Goal: Task Accomplishment & Management: Use online tool/utility

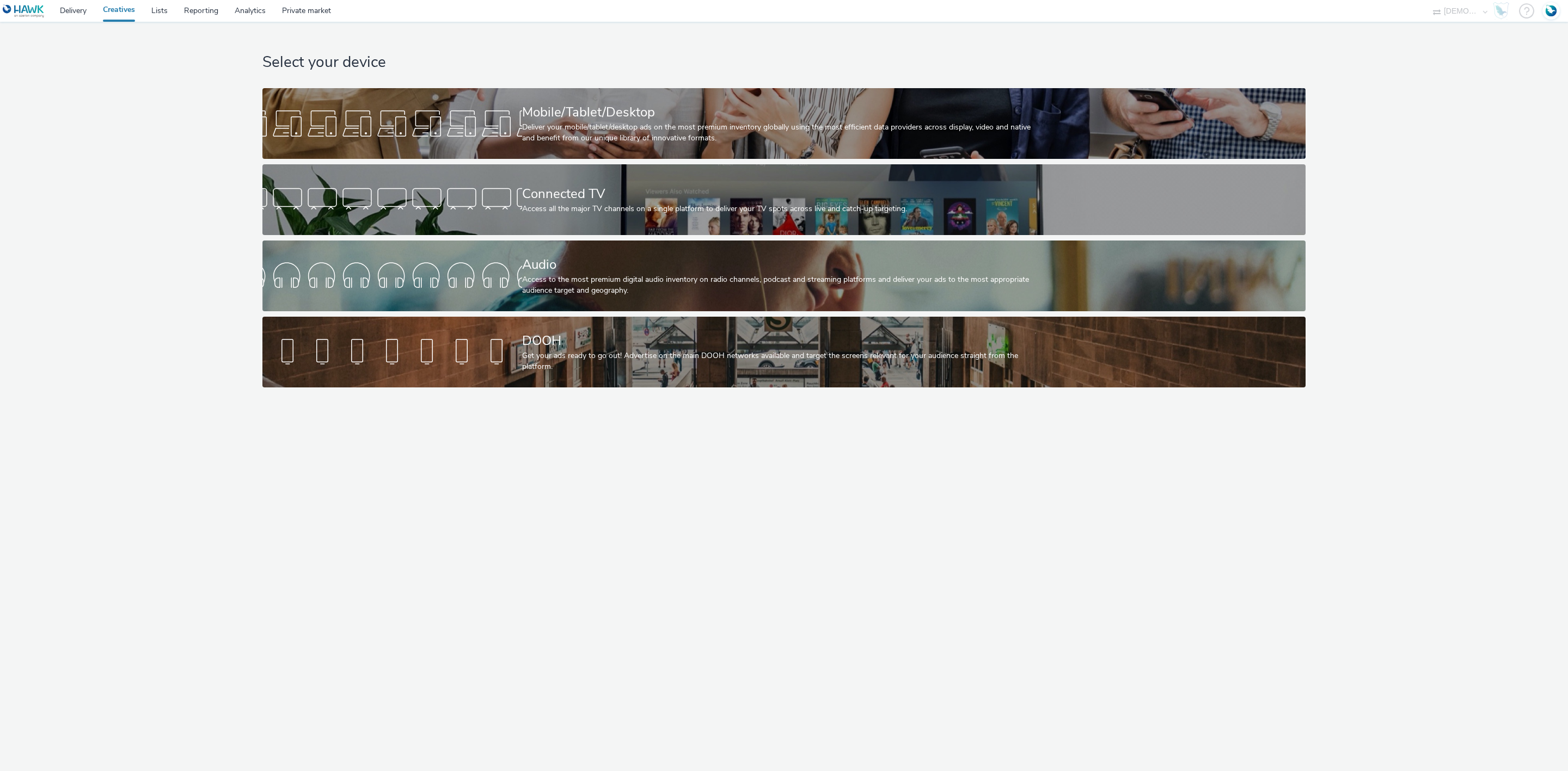
select select "f1ea096e-a0f1-4bb4-91b2-88bc28adcbb2"
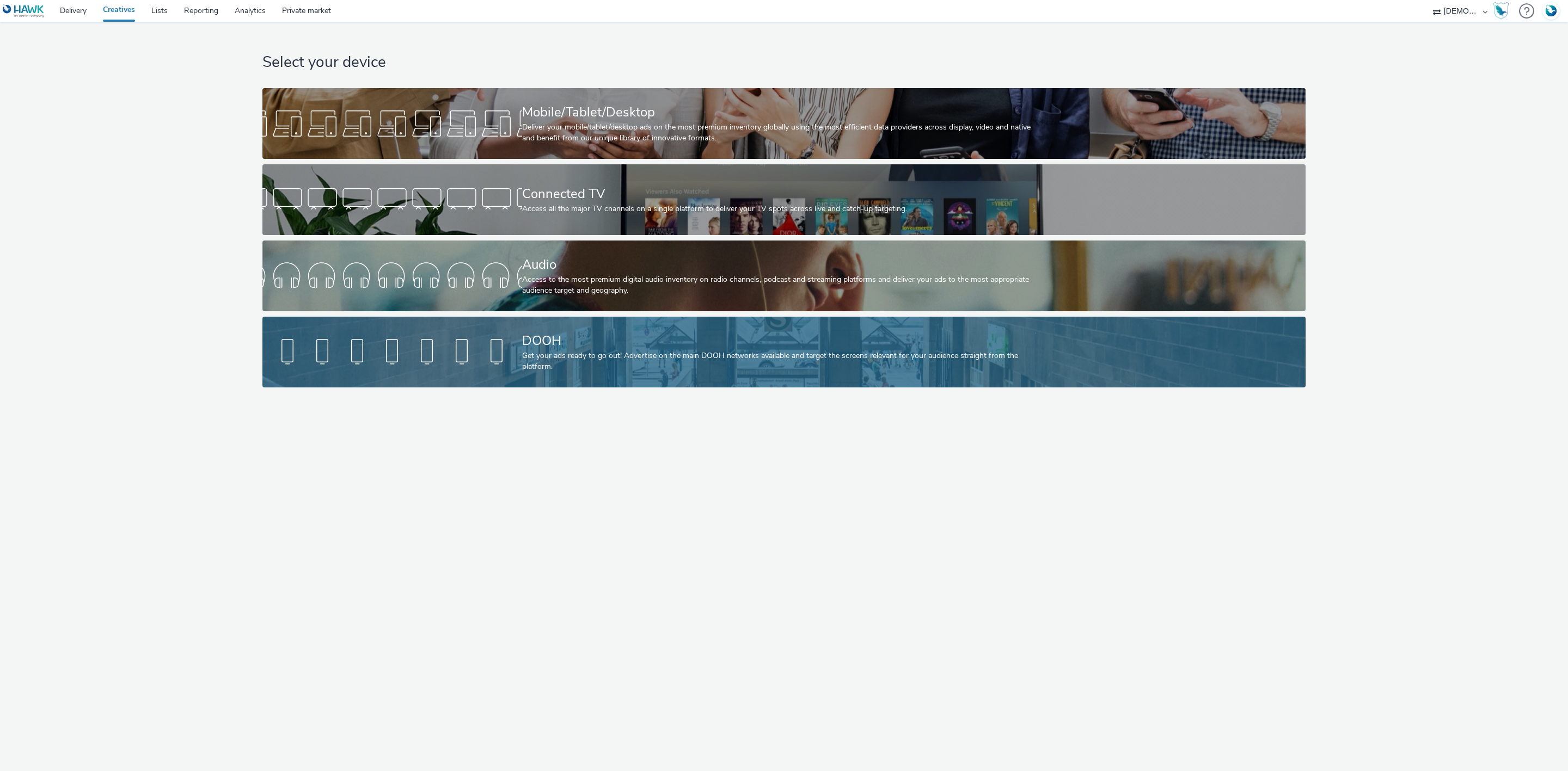
click at [435, 374] on link "DOOH Get your ads ready to go out! Advertise on the main DOOH networks availabl…" at bounding box center [784, 353] width 1043 height 71
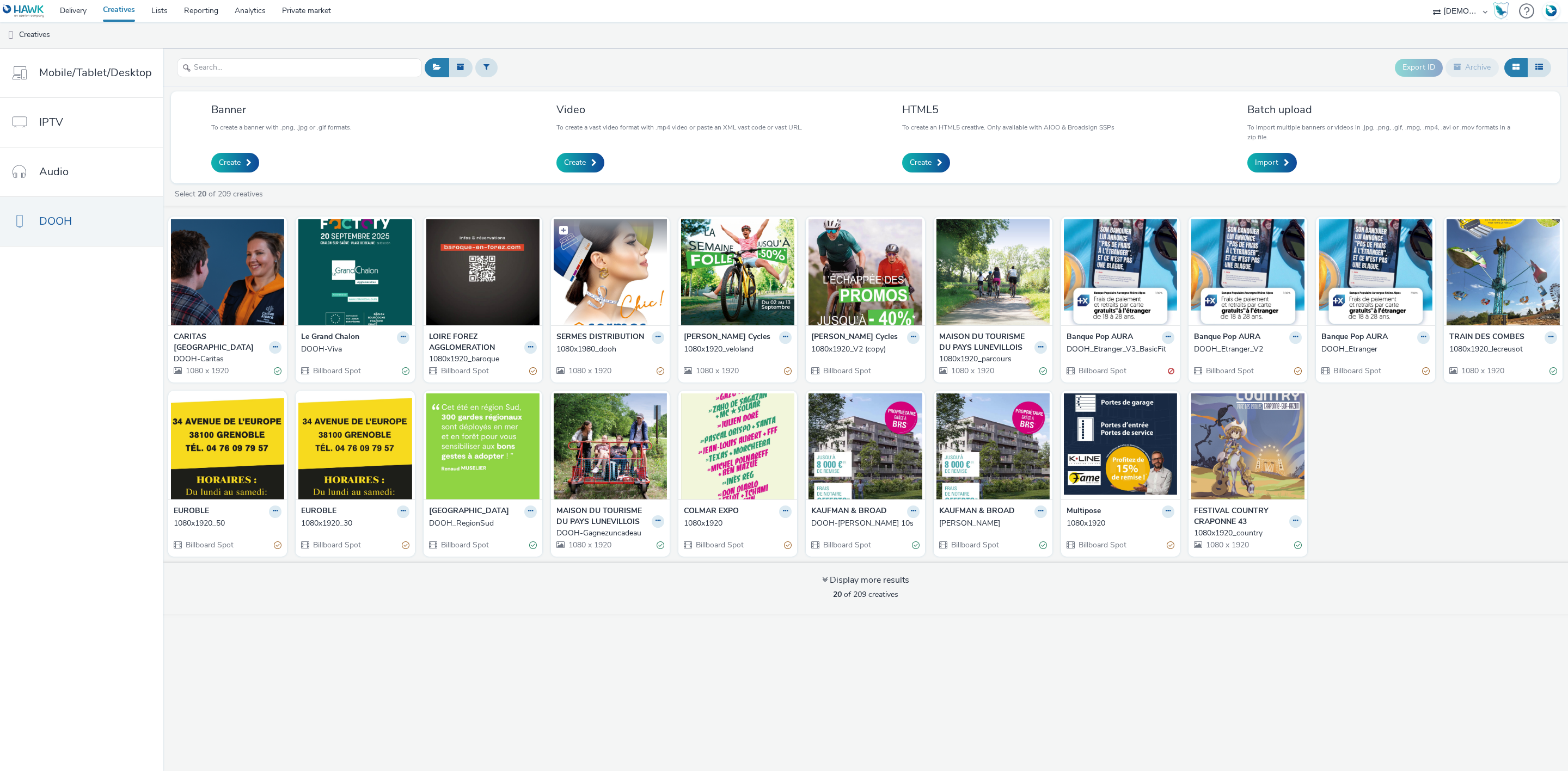
click at [583, 266] on img at bounding box center [611, 272] width 113 height 106
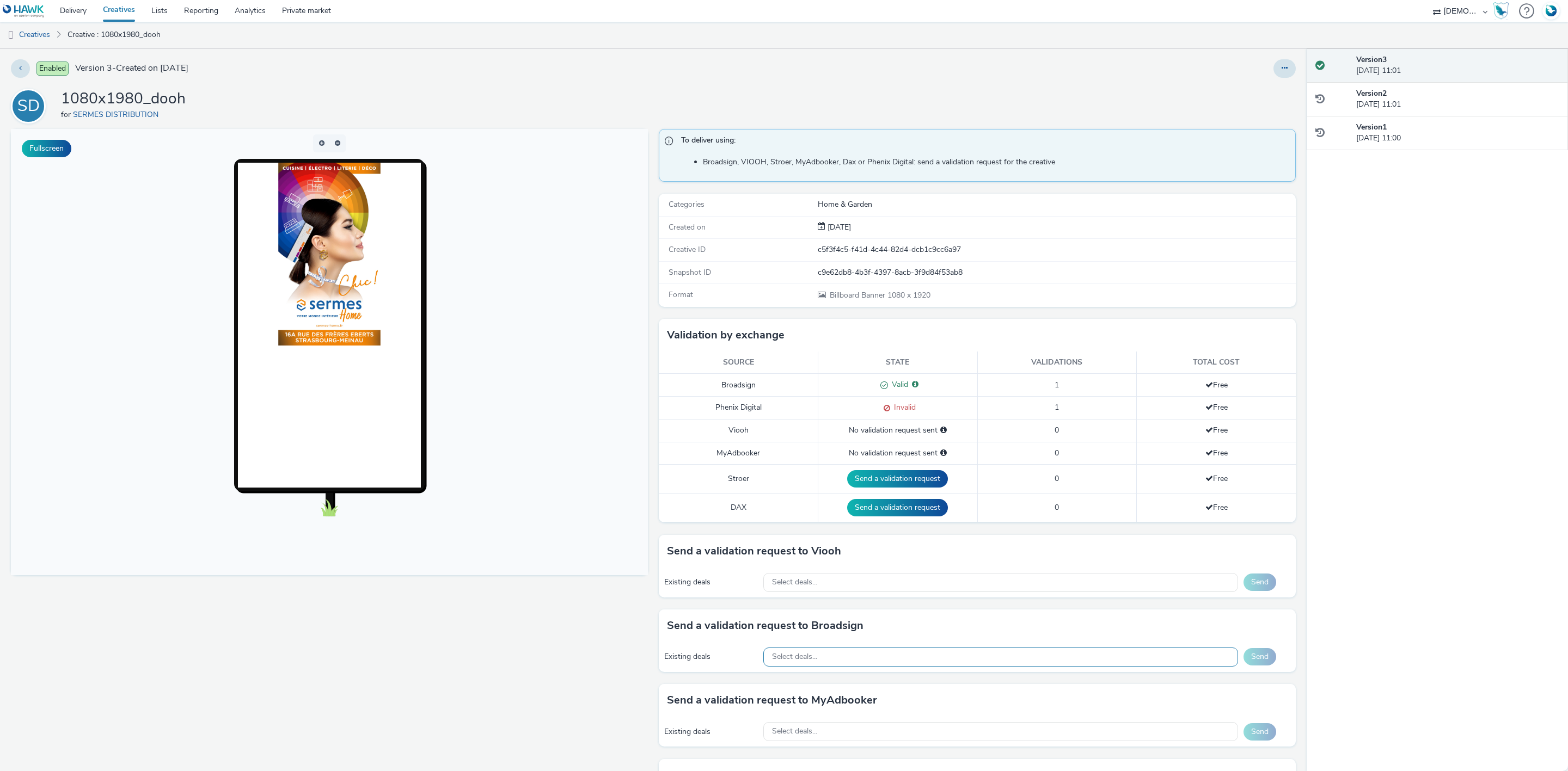
click at [797, 658] on span "Select deals..." at bounding box center [795, 657] width 45 height 9
type input "631662652396"
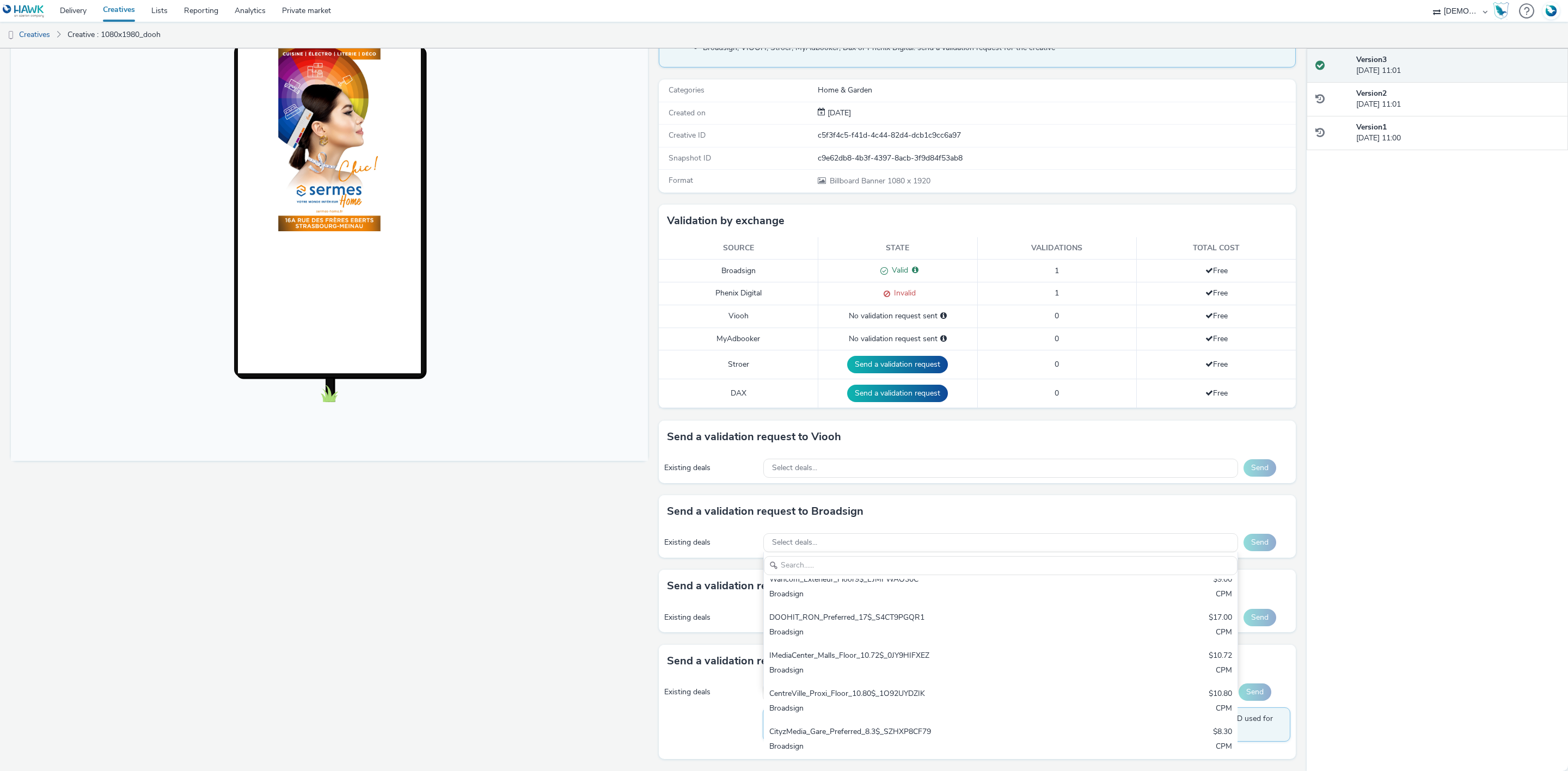
scroll to position [164, 0]
click at [866, 629] on div "Broadsign" at bounding box center [922, 632] width 306 height 12
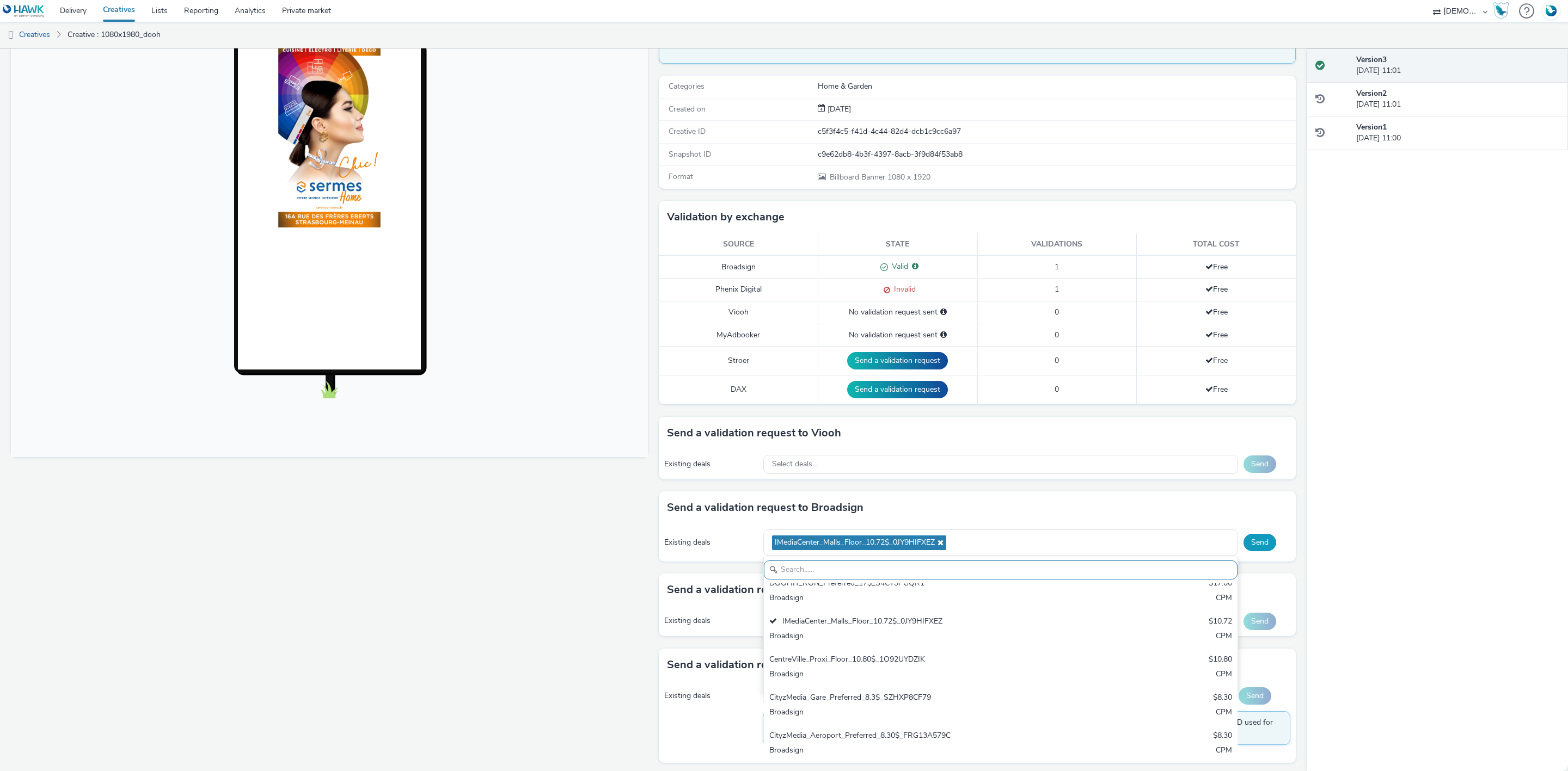
click at [1244, 540] on button "Send" at bounding box center [1259, 542] width 33 height 17
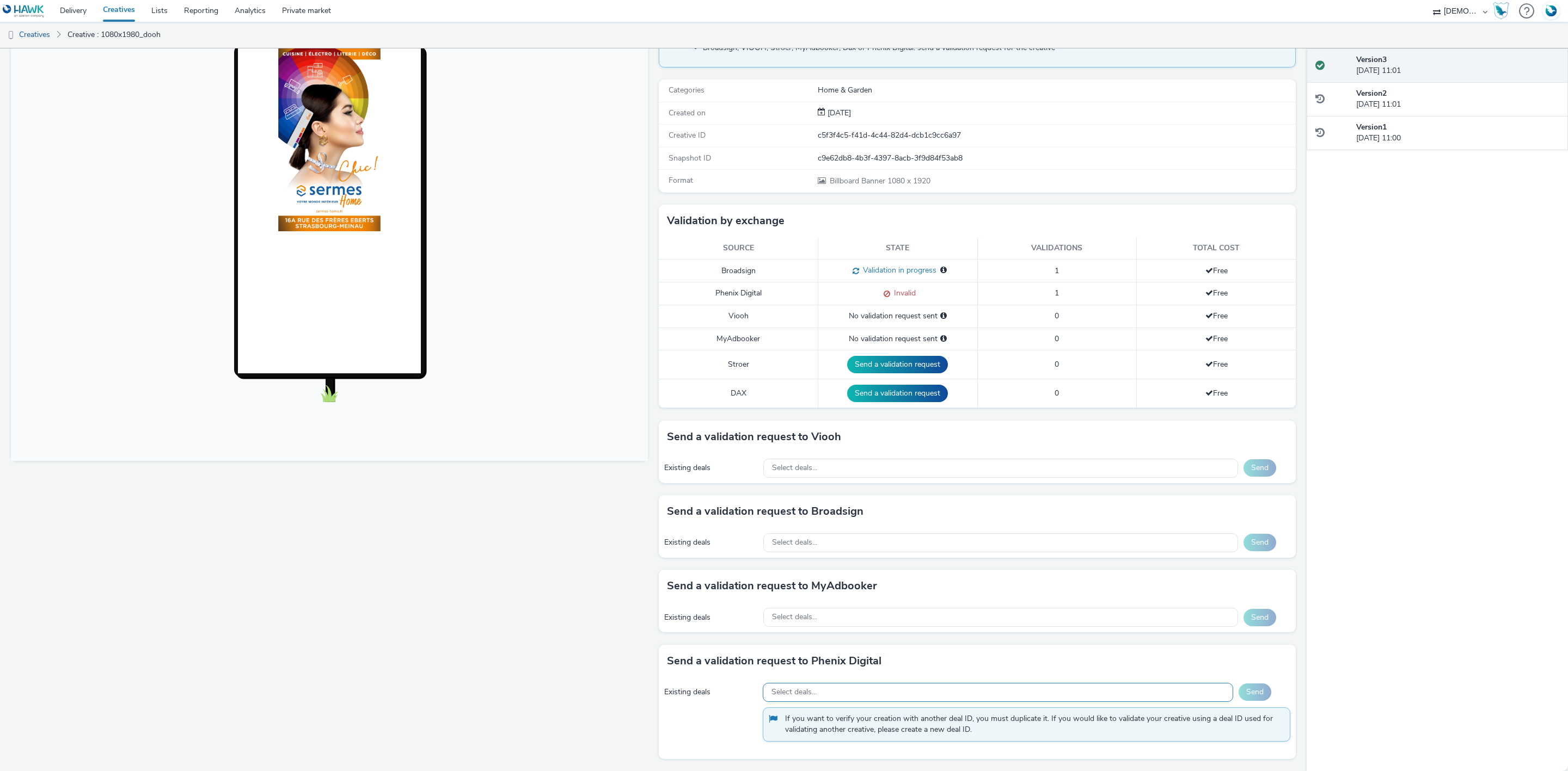
click at [808, 688] on span "Select deals..." at bounding box center [794, 692] width 45 height 9
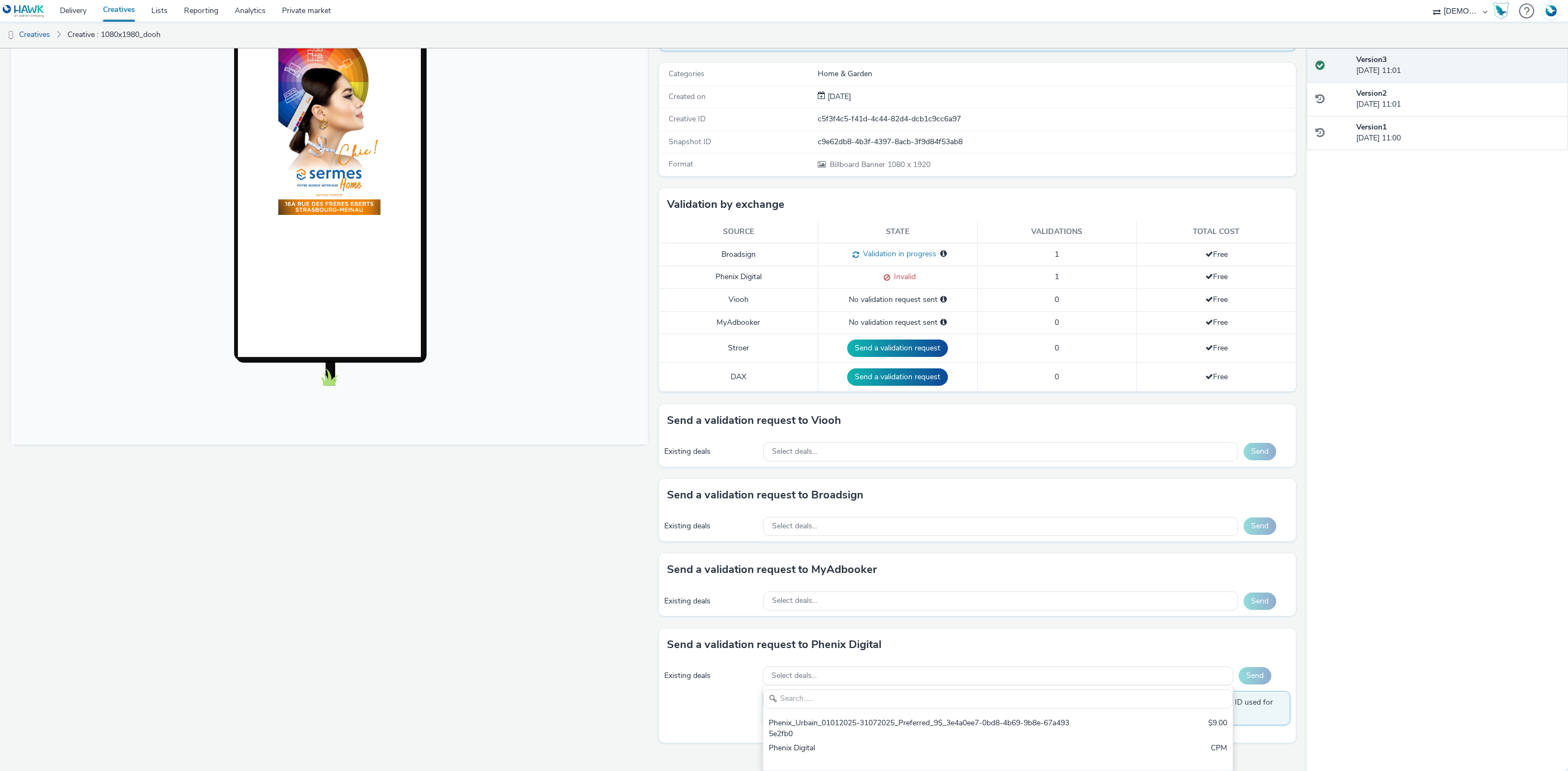
scroll to position [134, 0]
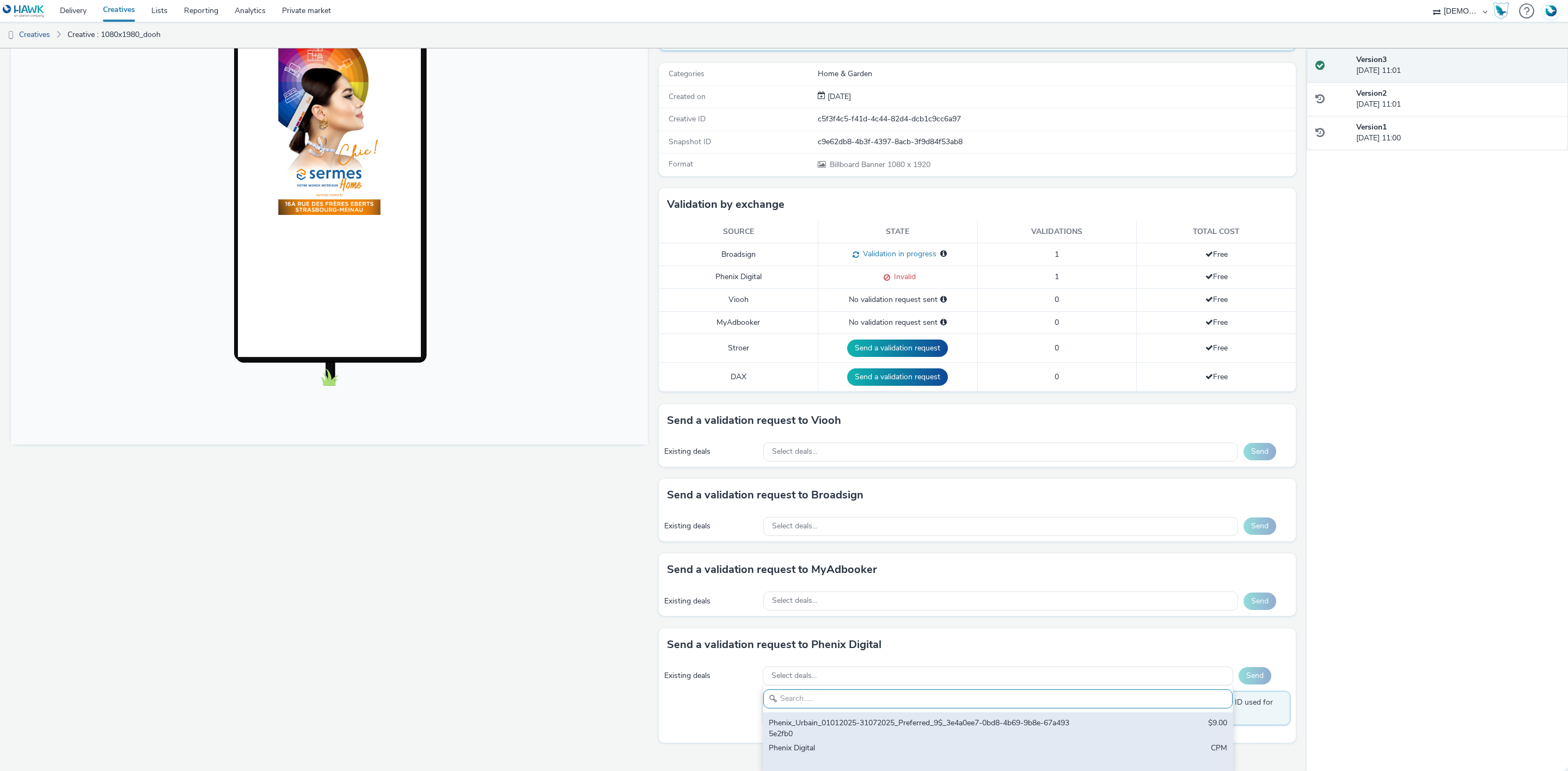
click at [848, 723] on div "Phenix_Urbain_01012025-31072025_Preferred_9$_3e4a0ee7-0bd8-4b69-9b8e-67a4935e2f…" at bounding box center [920, 729] width 303 height 22
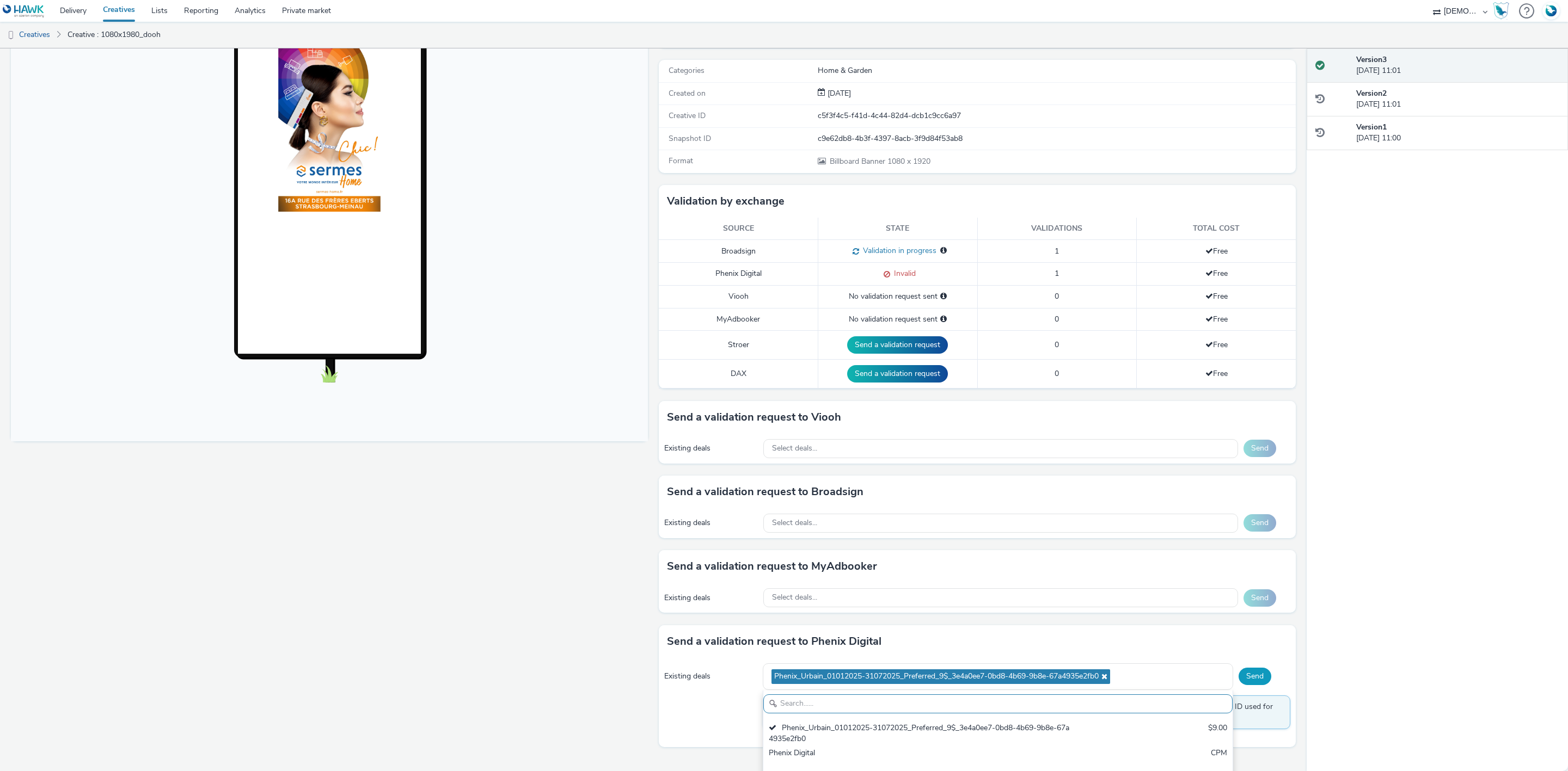
click at [1243, 683] on button "Send" at bounding box center [1254, 676] width 33 height 17
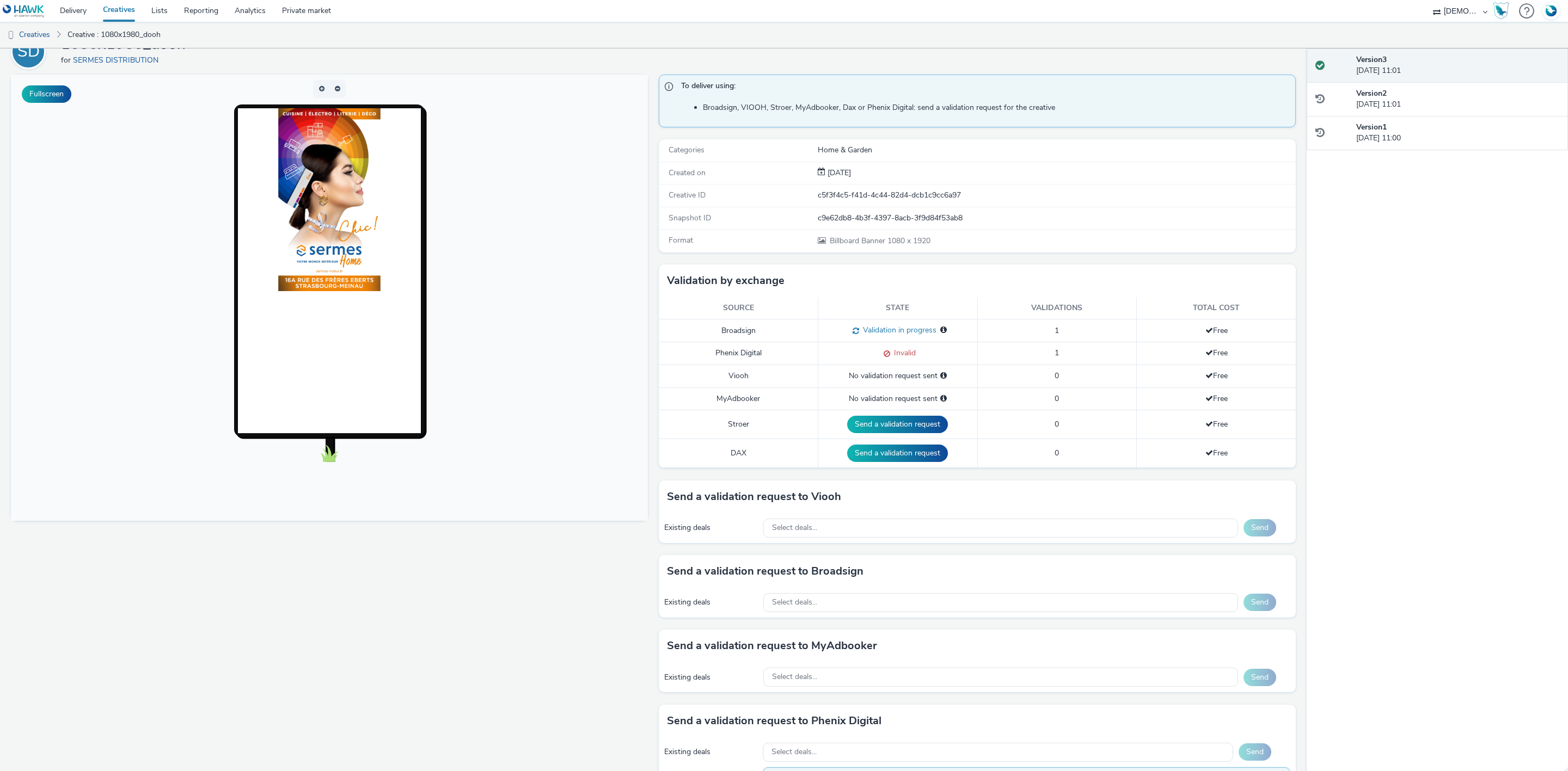
scroll to position [0, 0]
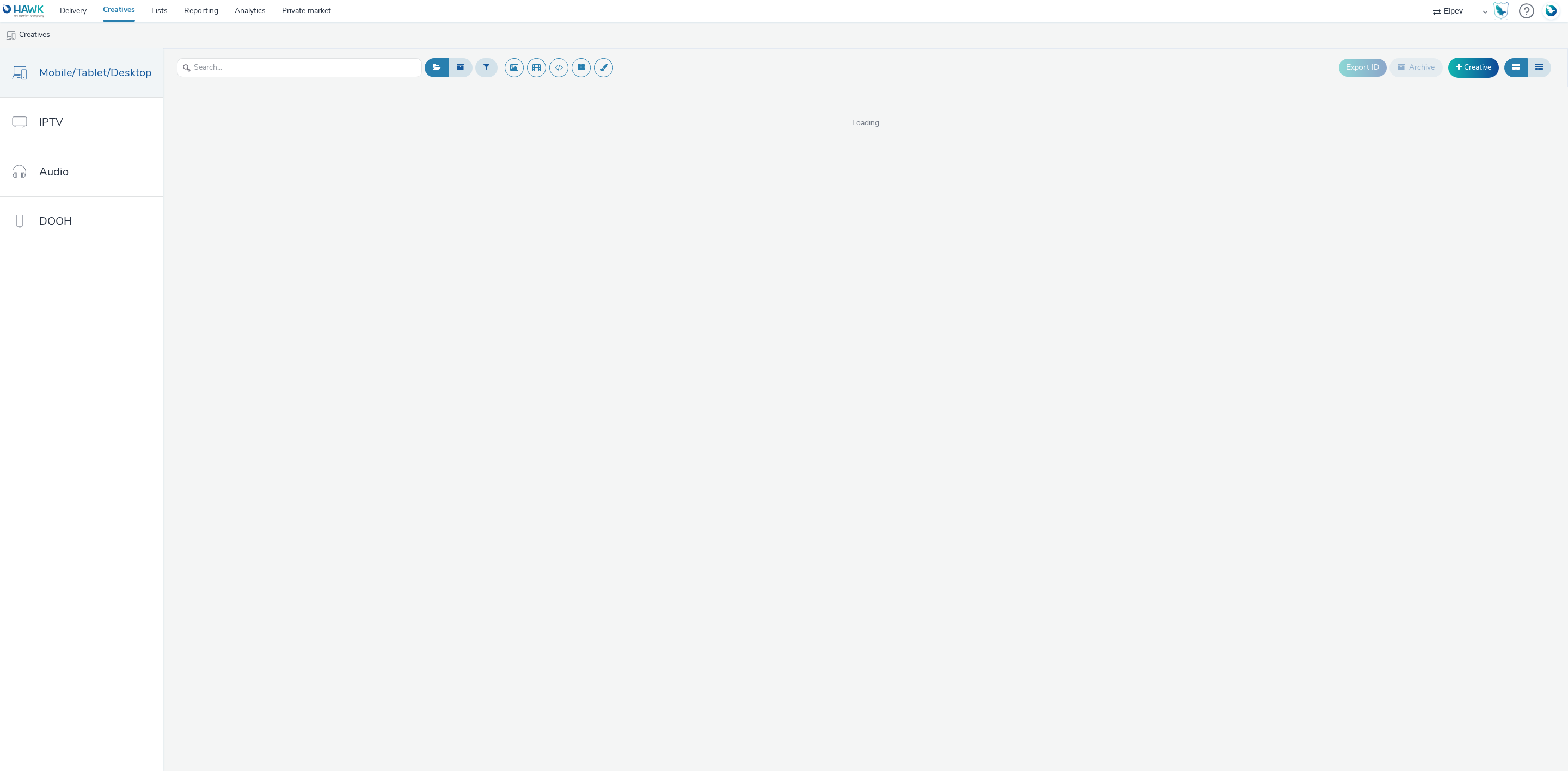
select select "339a9c0c-38a9-42ce-a64d-aa3829dbdd76"
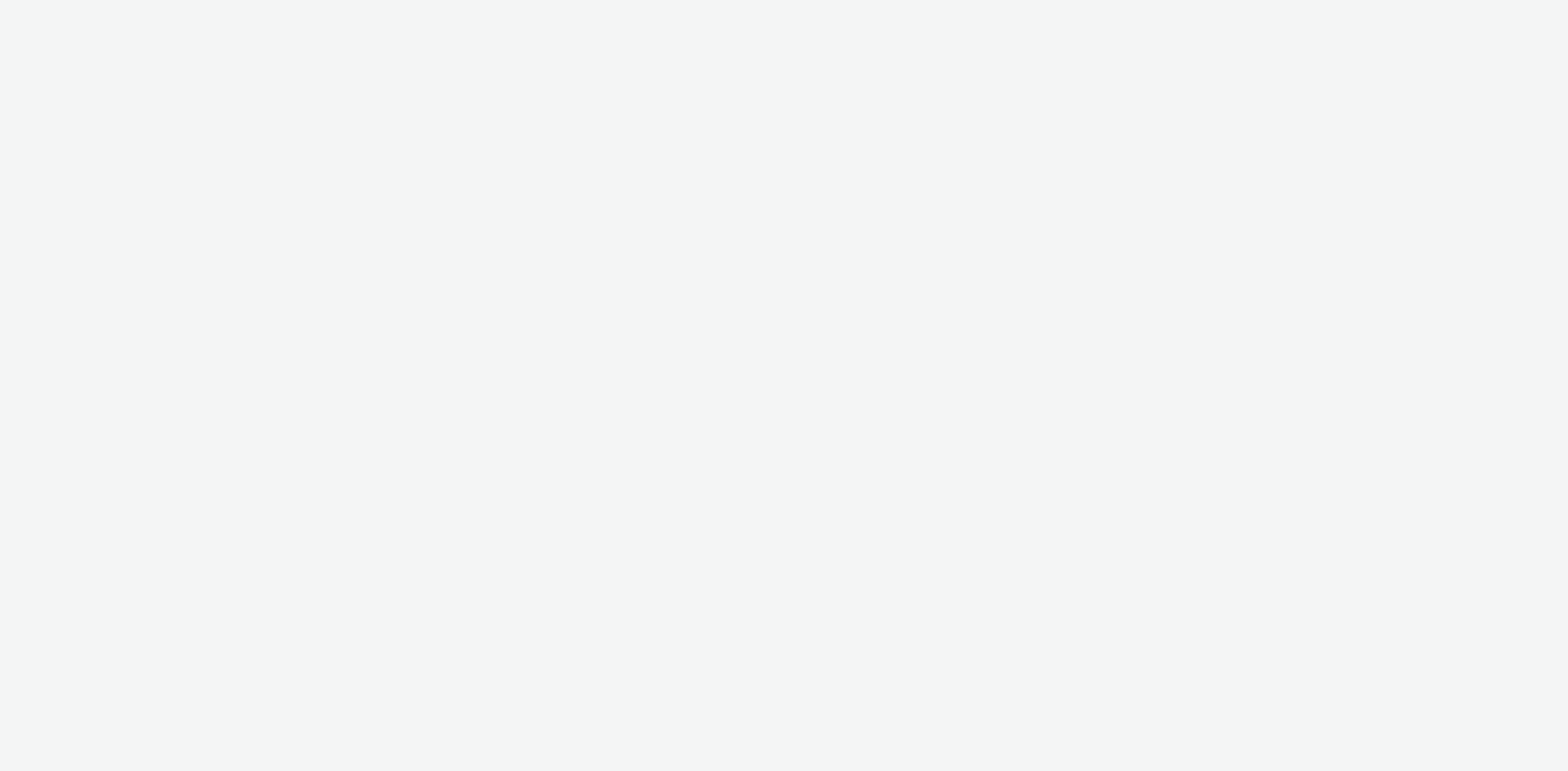
select select "841e1d80-a575-4e70-a367-462ae9fb54fb"
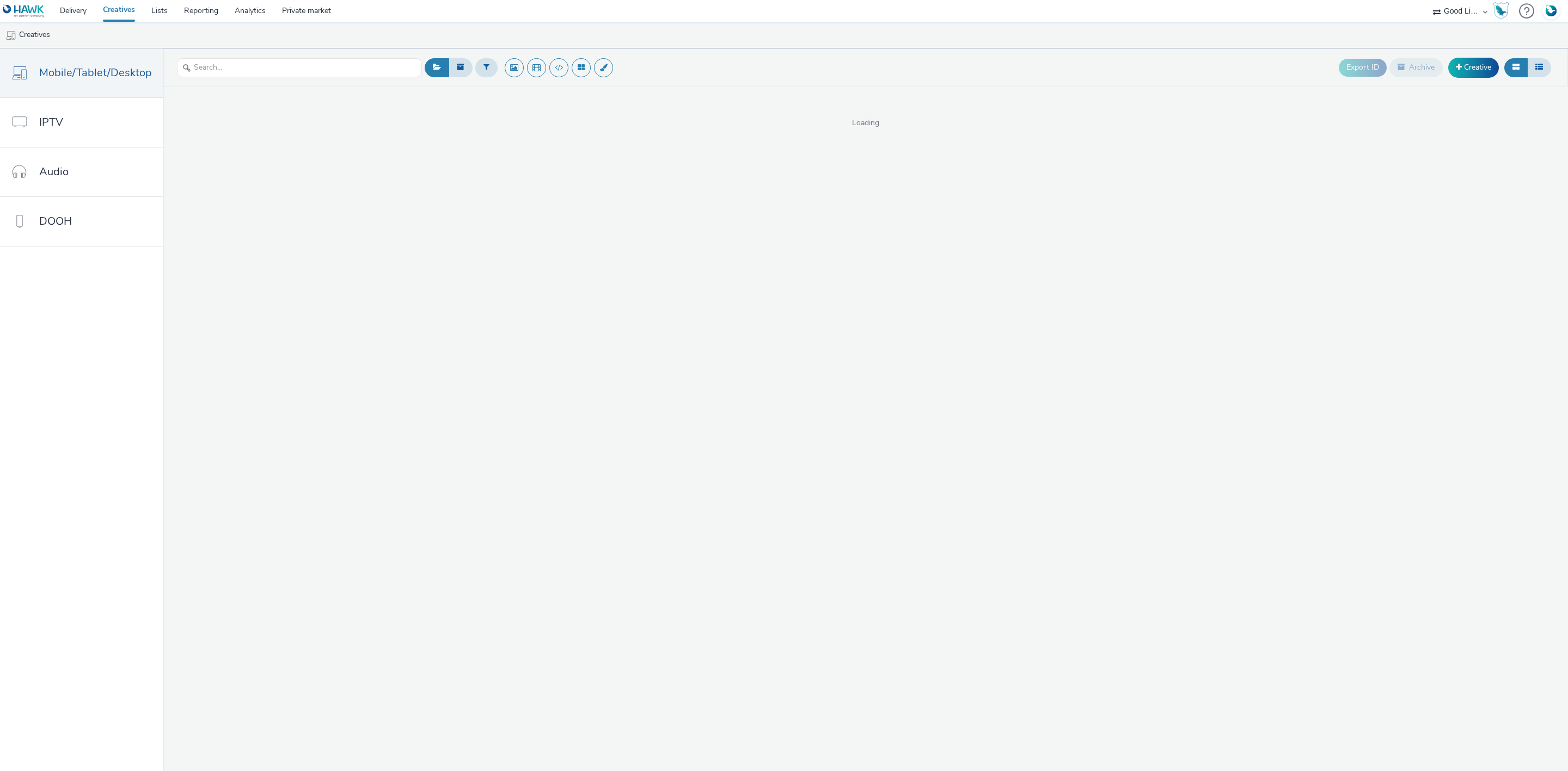
select select "05f7184b-e4df-4bb3-b97b-79feaa9fa3c9"
select select "43747a01-9d8e-4dea-a0e4-a98d33cfba61"
